Goal: Check status

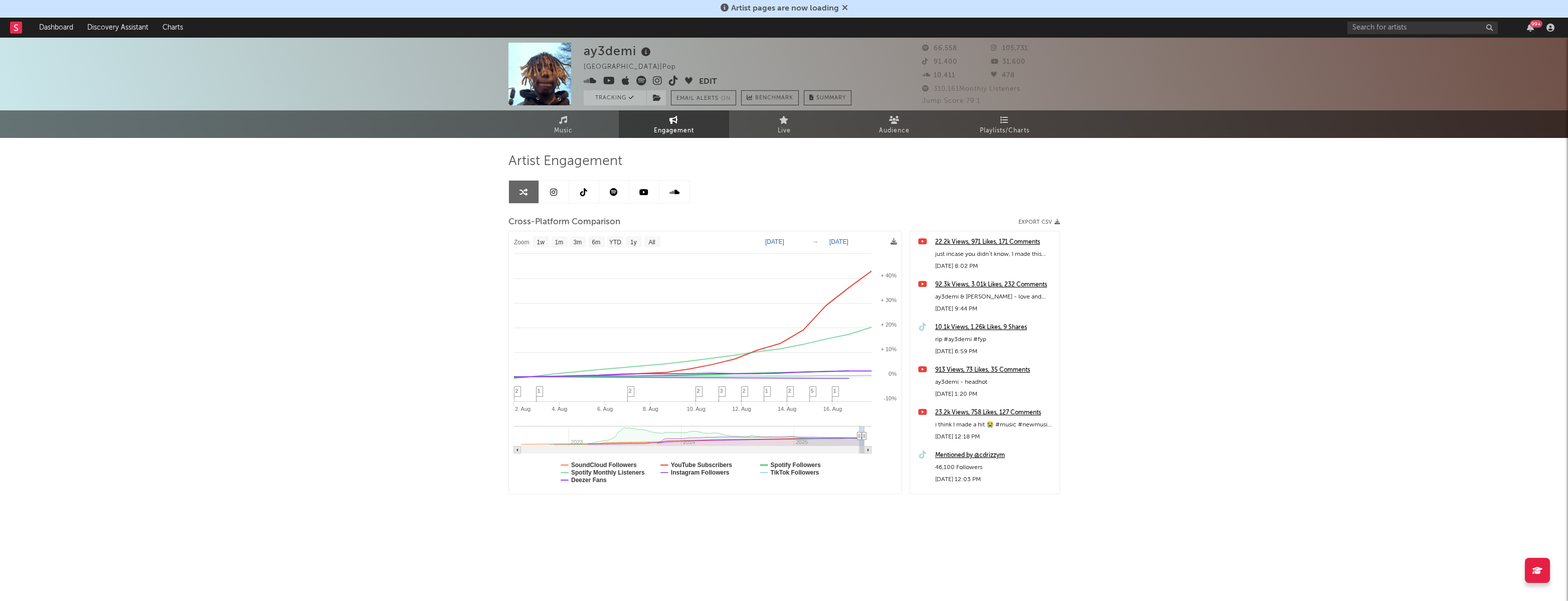
select select "1w"
click at [595, 127] on link "Music" at bounding box center [564, 124] width 111 height 27
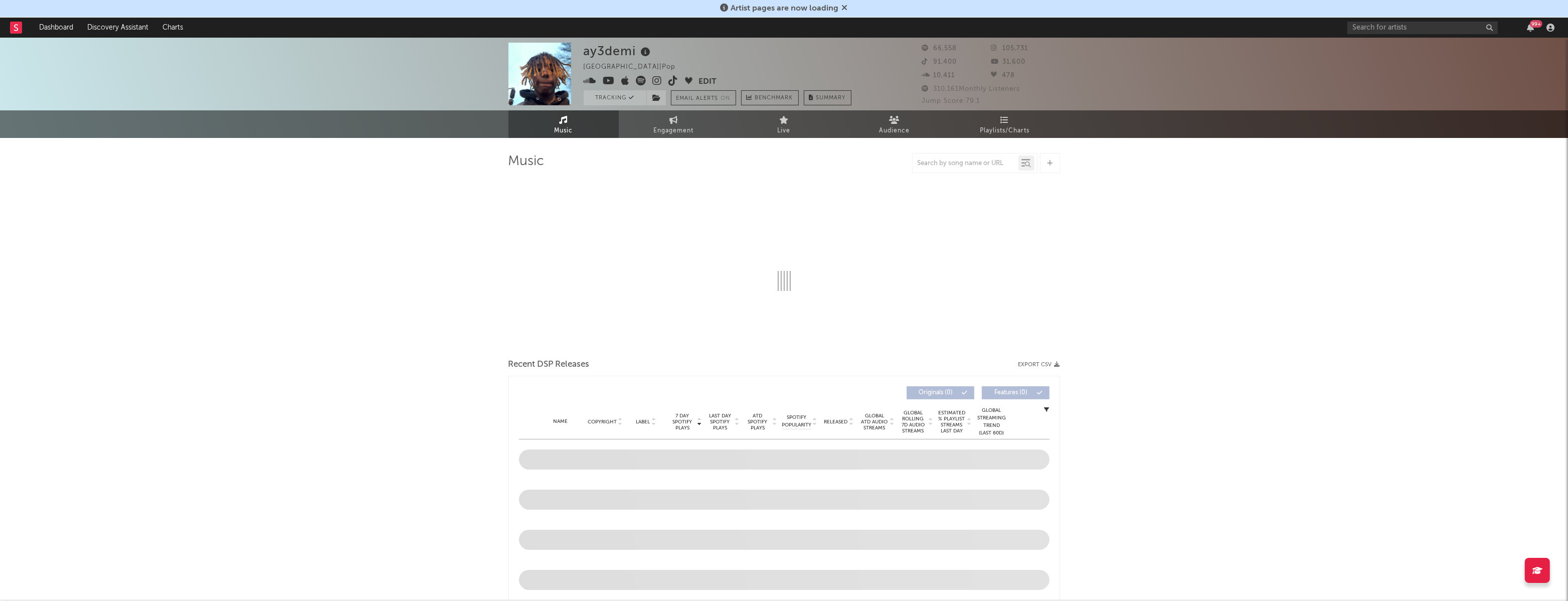
select select "6m"
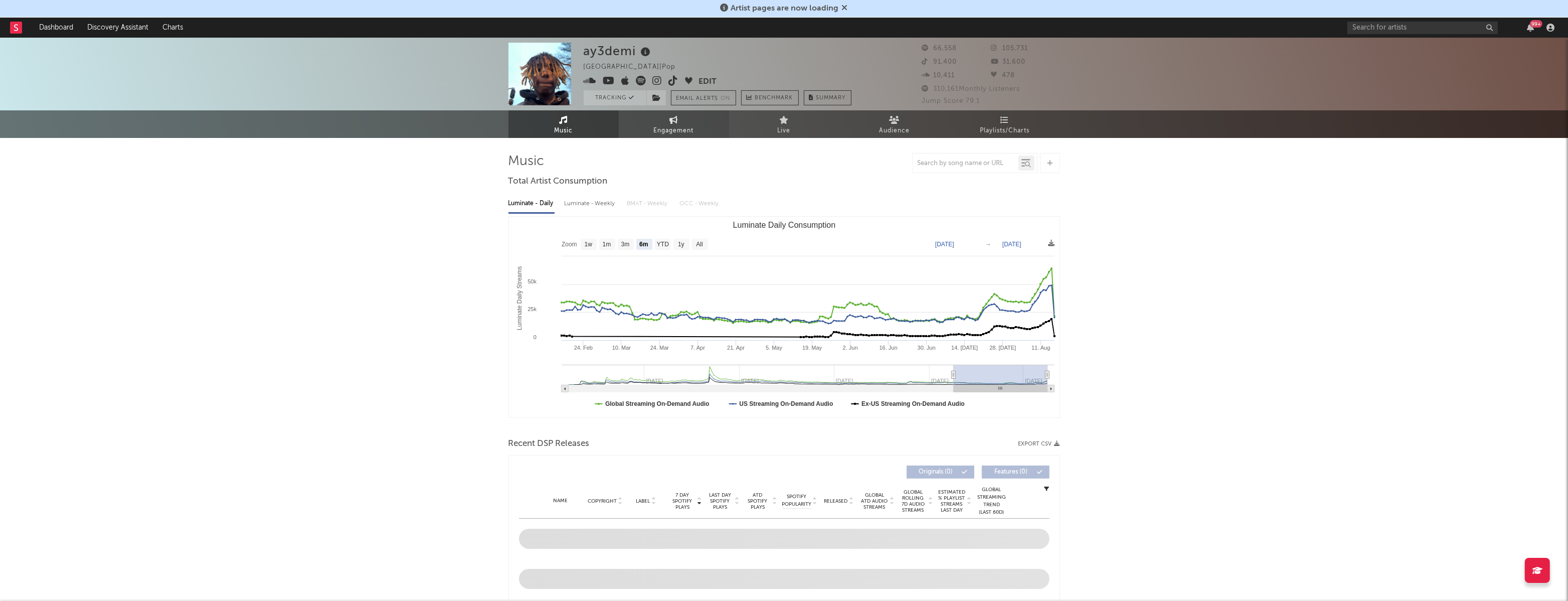
click at [664, 125] on span "Engagement" at bounding box center [674, 131] width 40 height 12
select select "1w"
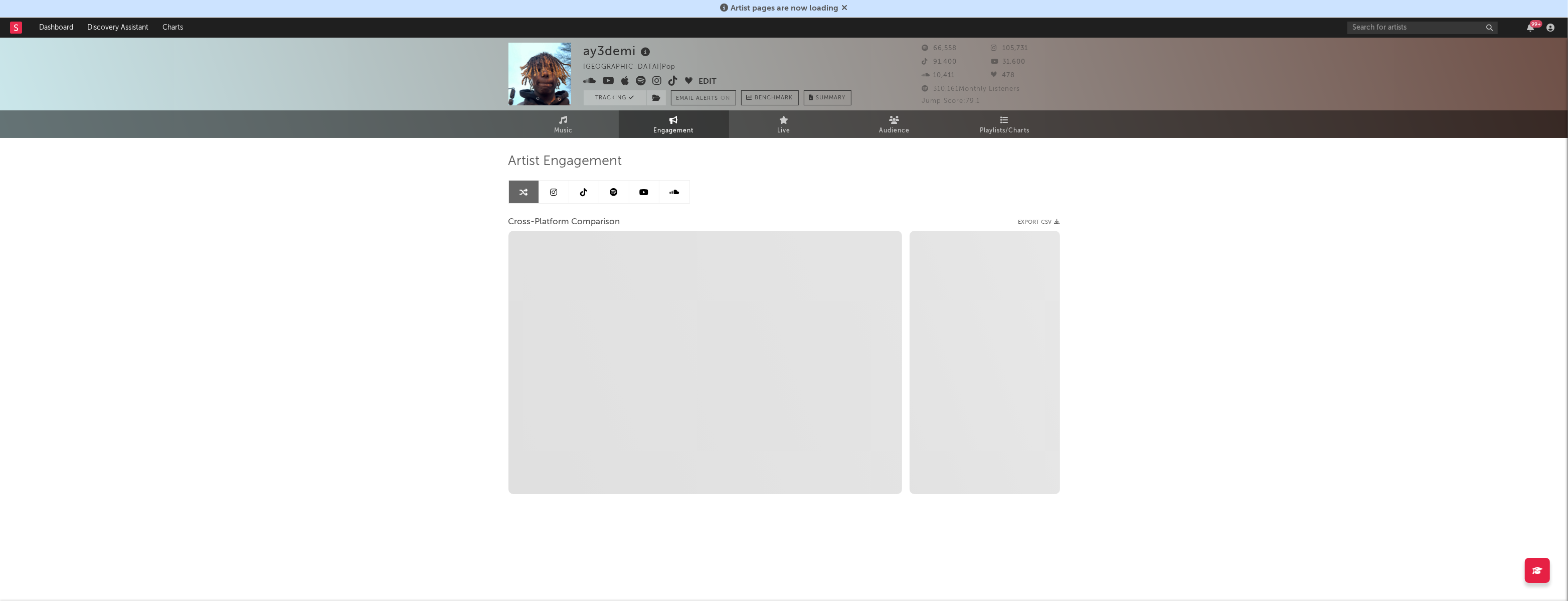
select select "1m"
